Goal: Task Accomplishment & Management: Use online tool/utility

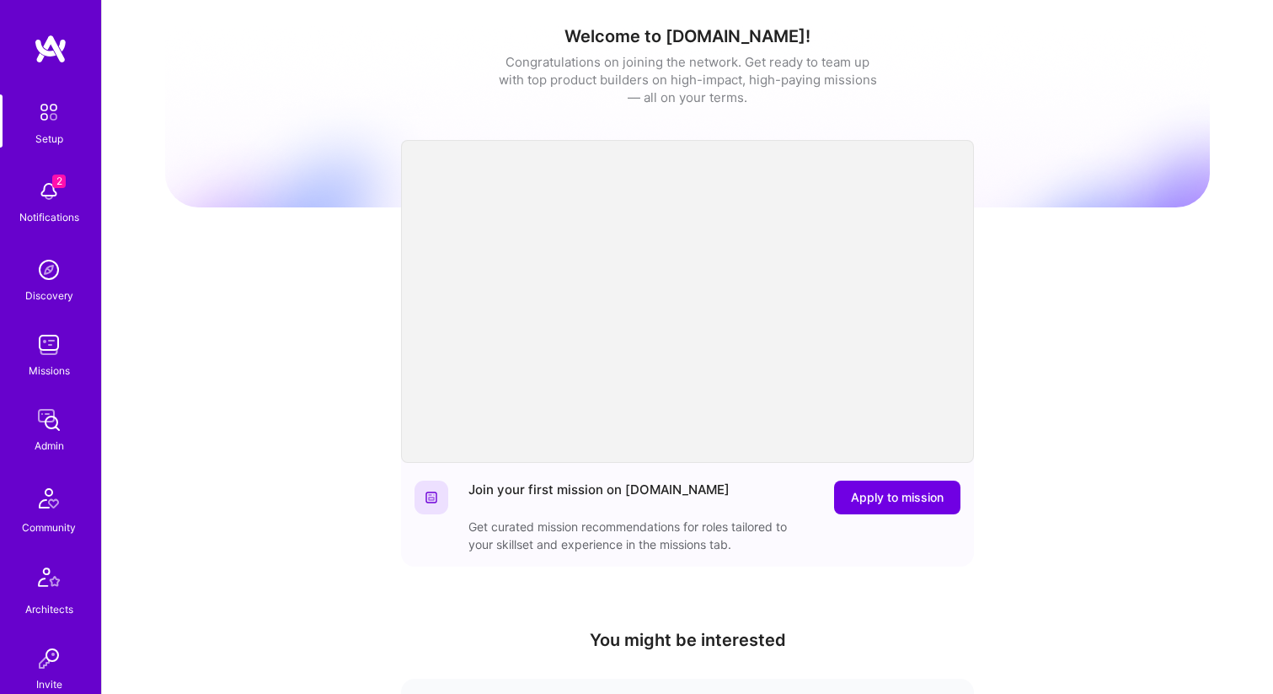
scroll to position [463, 0]
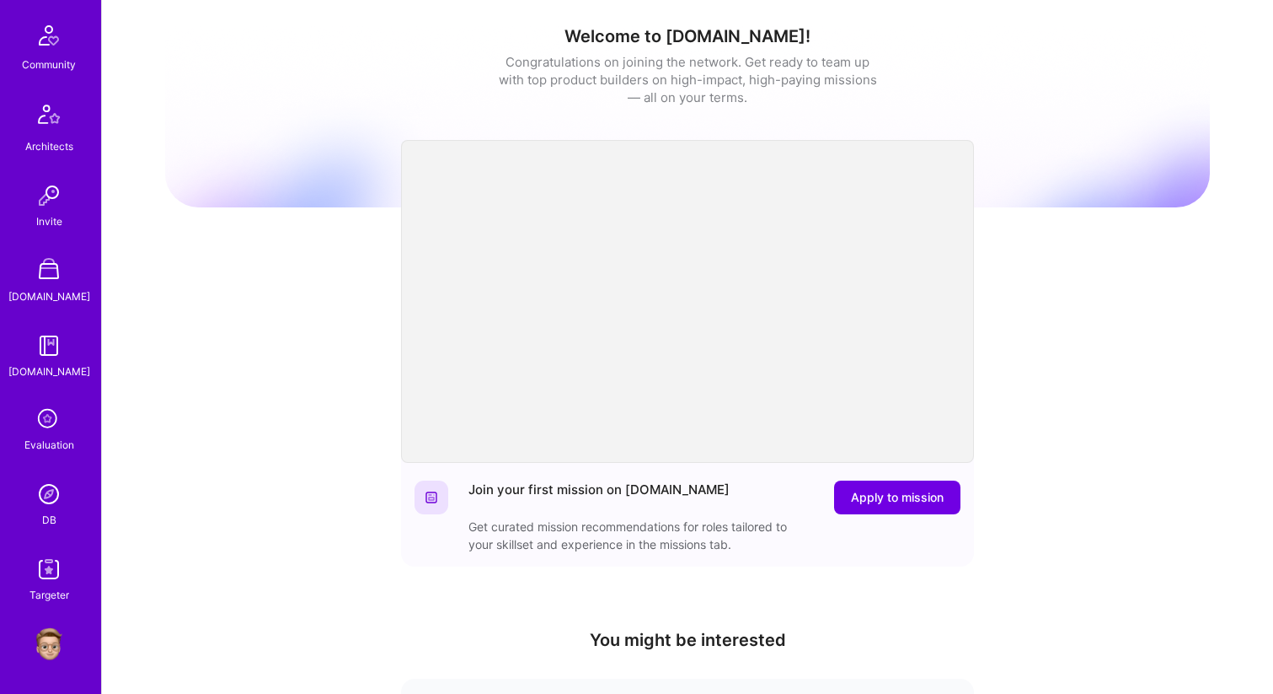
click at [64, 490] on img at bounding box center [49, 494] width 34 height 34
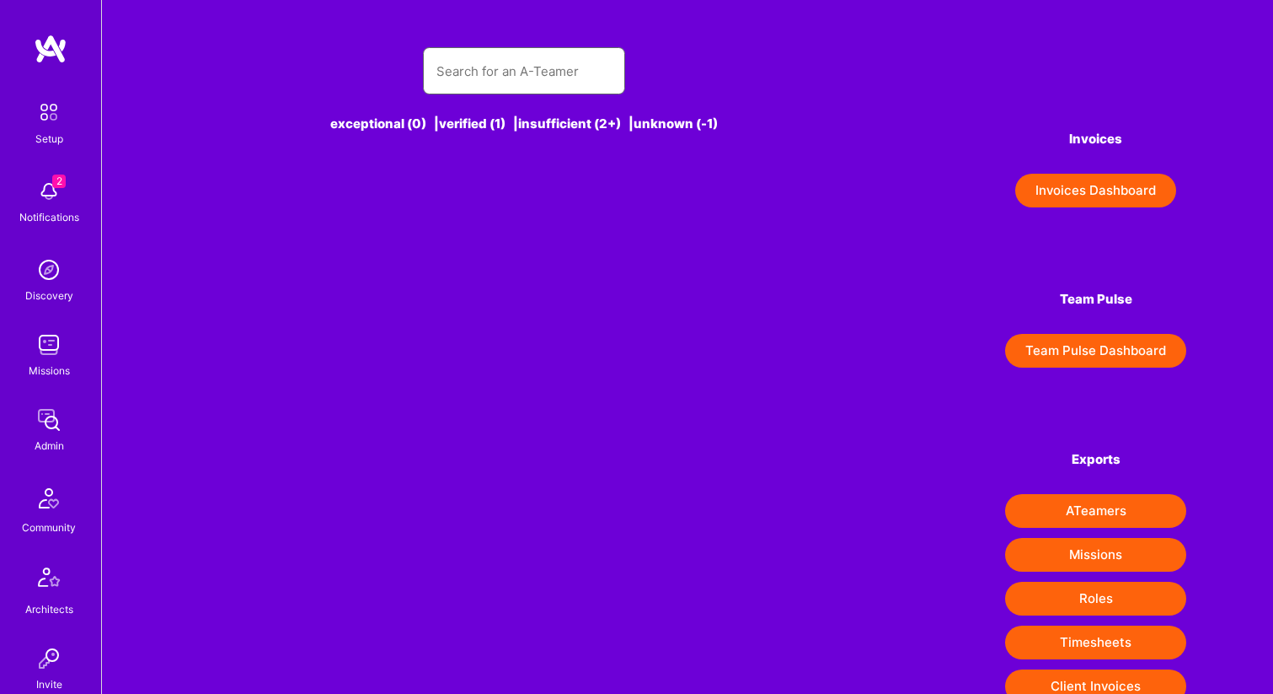
click at [544, 63] on input "text" at bounding box center [524, 71] width 175 height 43
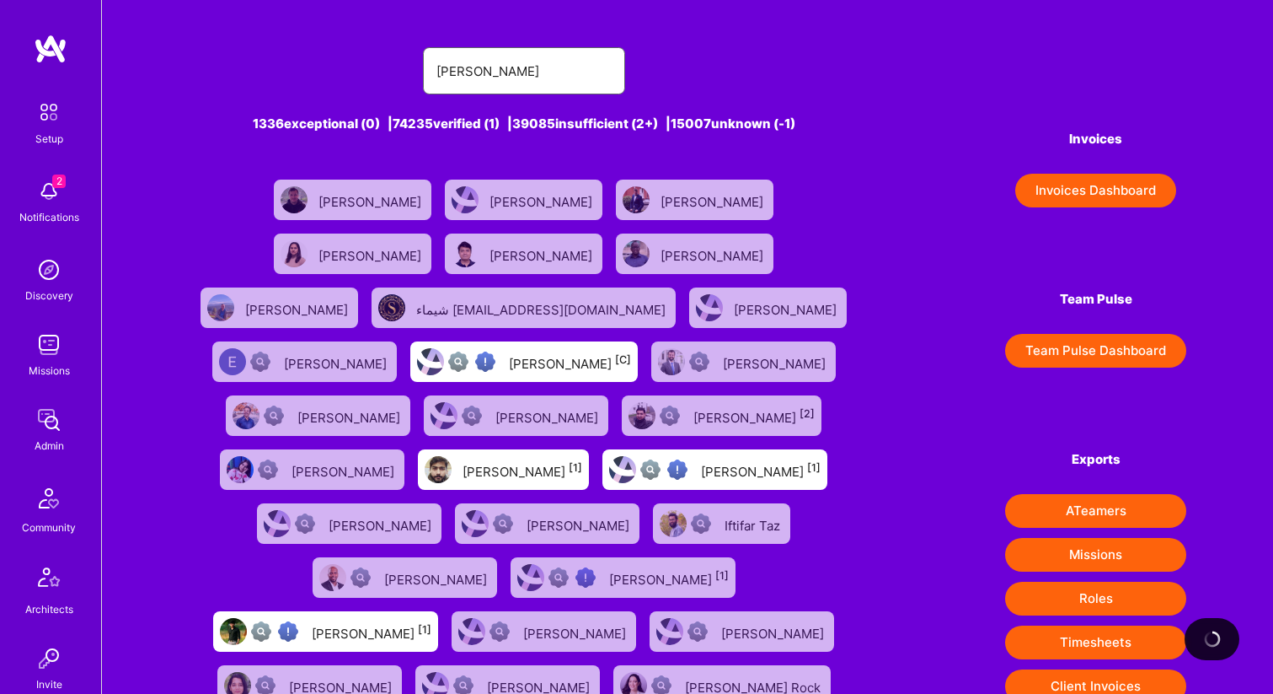
type input "[PERSON_NAME]"
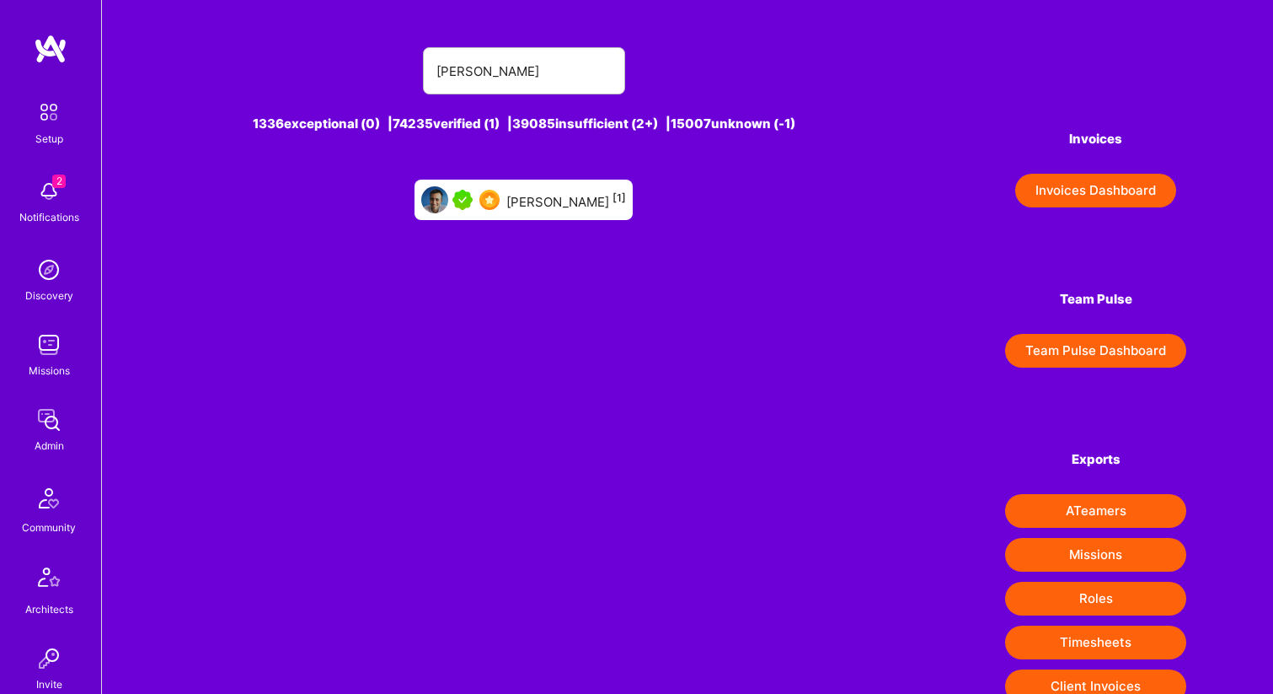
click at [577, 209] on div "[PERSON_NAME] [1]" at bounding box center [566, 200] width 120 height 22
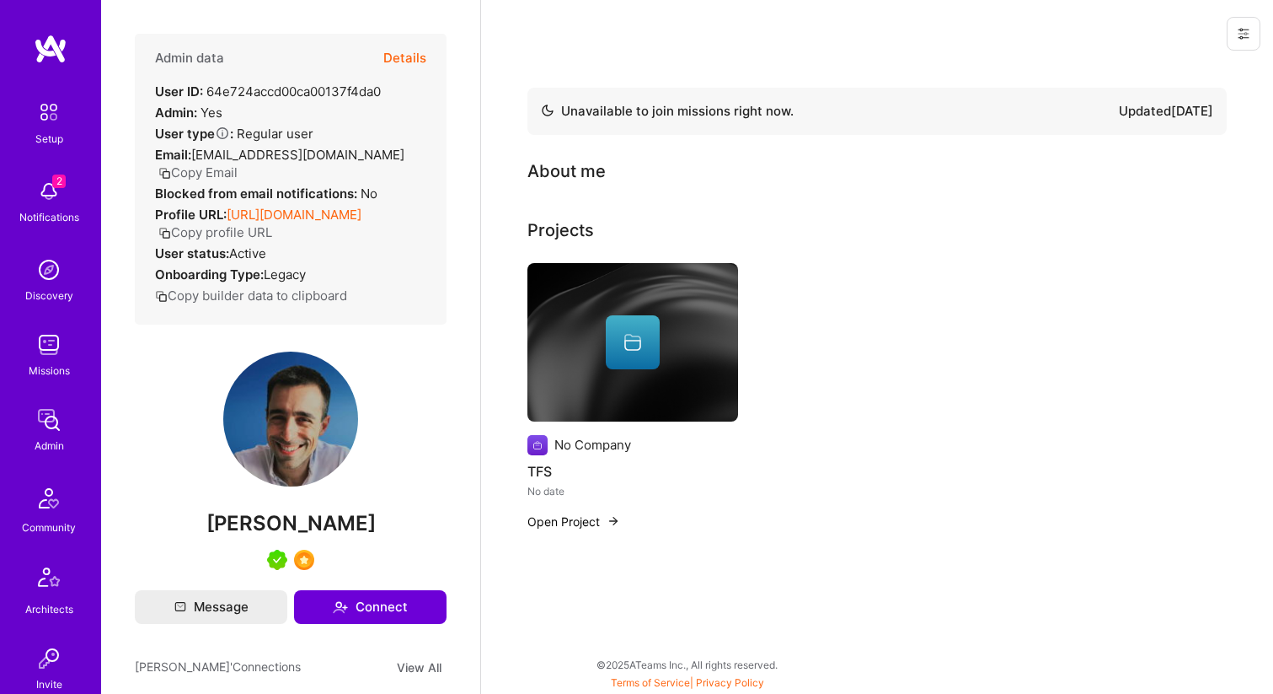
click at [1251, 28] on button at bounding box center [1244, 34] width 34 height 34
click at [1199, 73] on button "Login as [PERSON_NAME]" at bounding box center [1172, 72] width 178 height 43
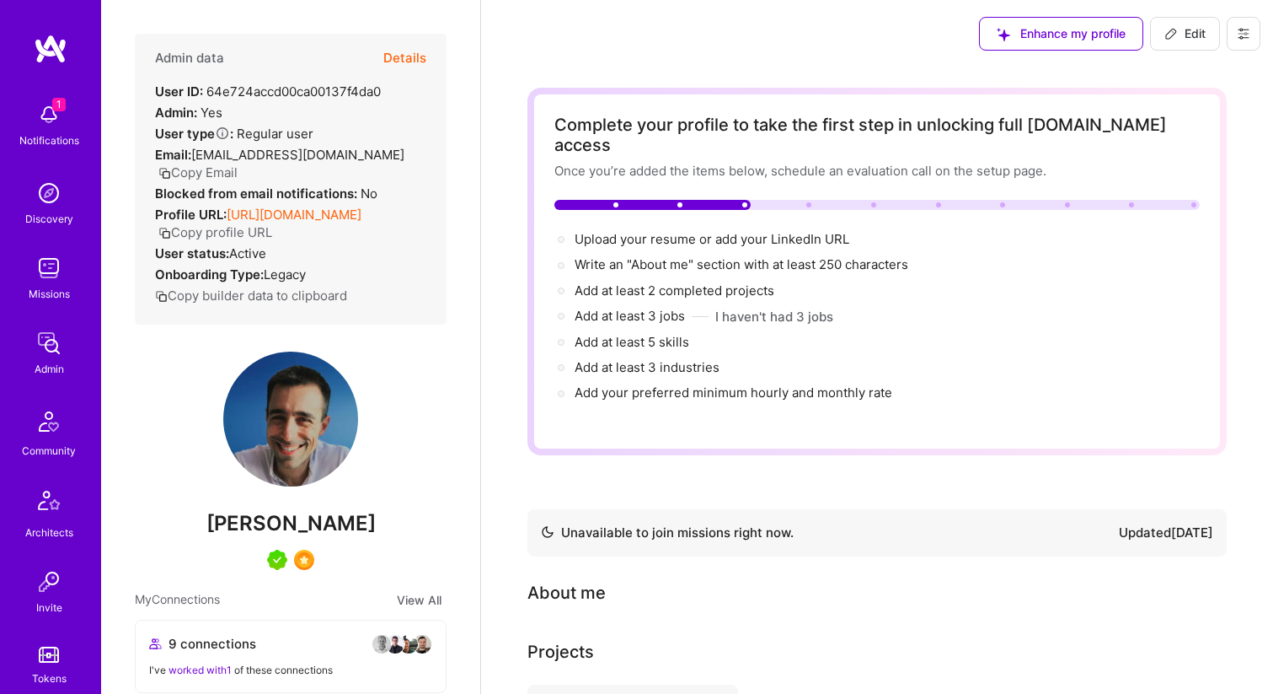
scroll to position [382, 0]
